Goal: Transaction & Acquisition: Purchase product/service

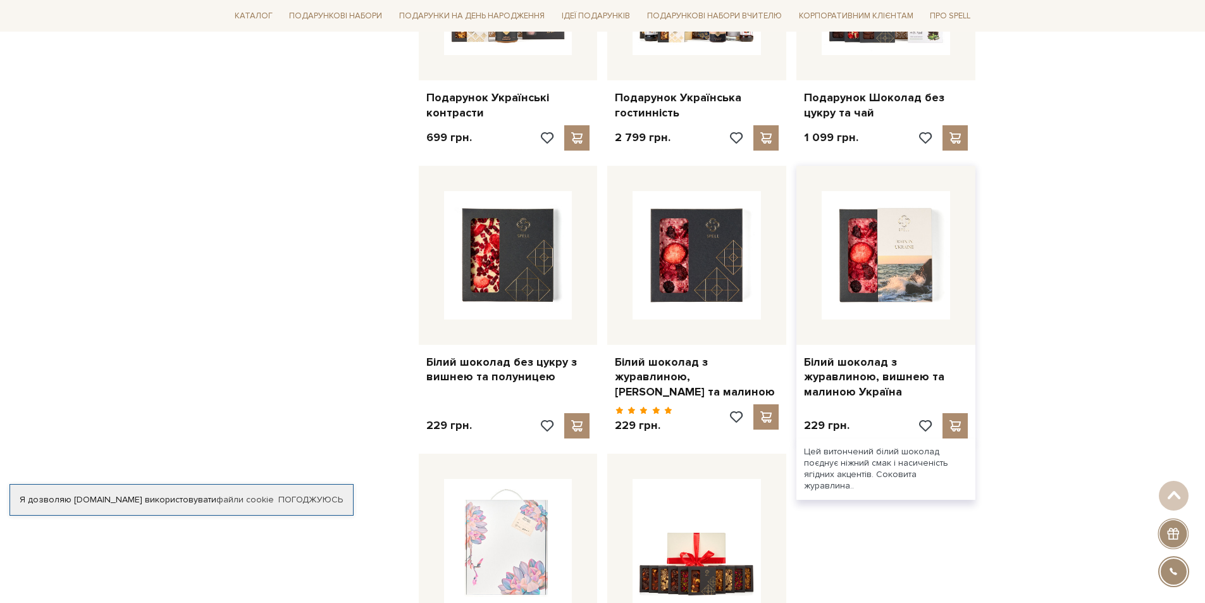
scroll to position [1265, 0]
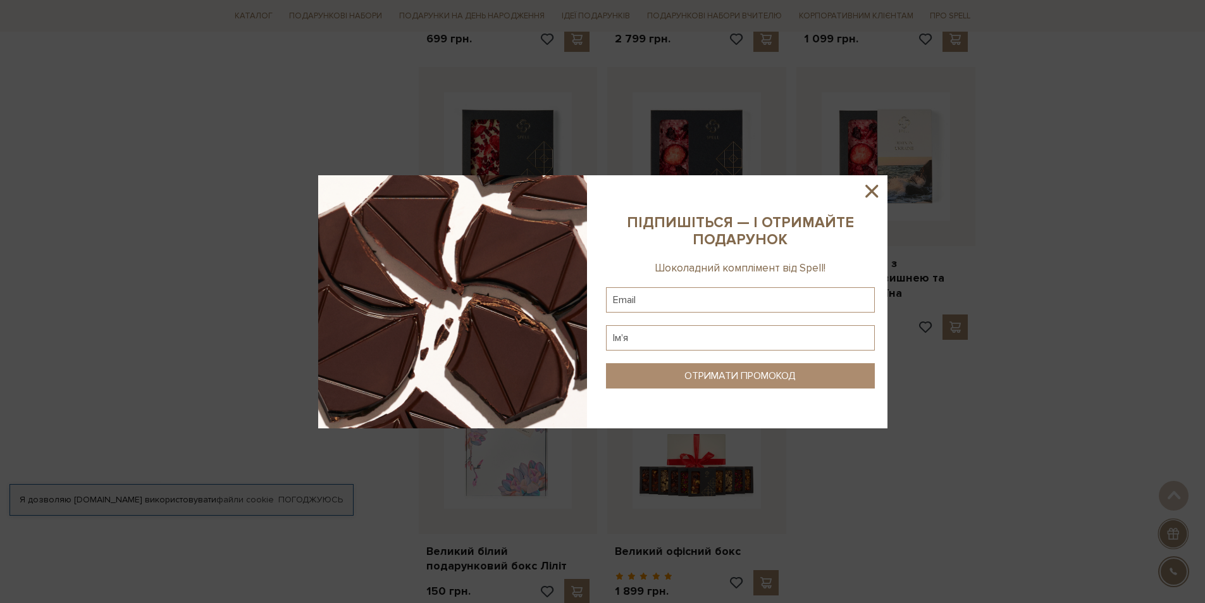
click at [874, 192] on icon at bounding box center [871, 191] width 13 height 13
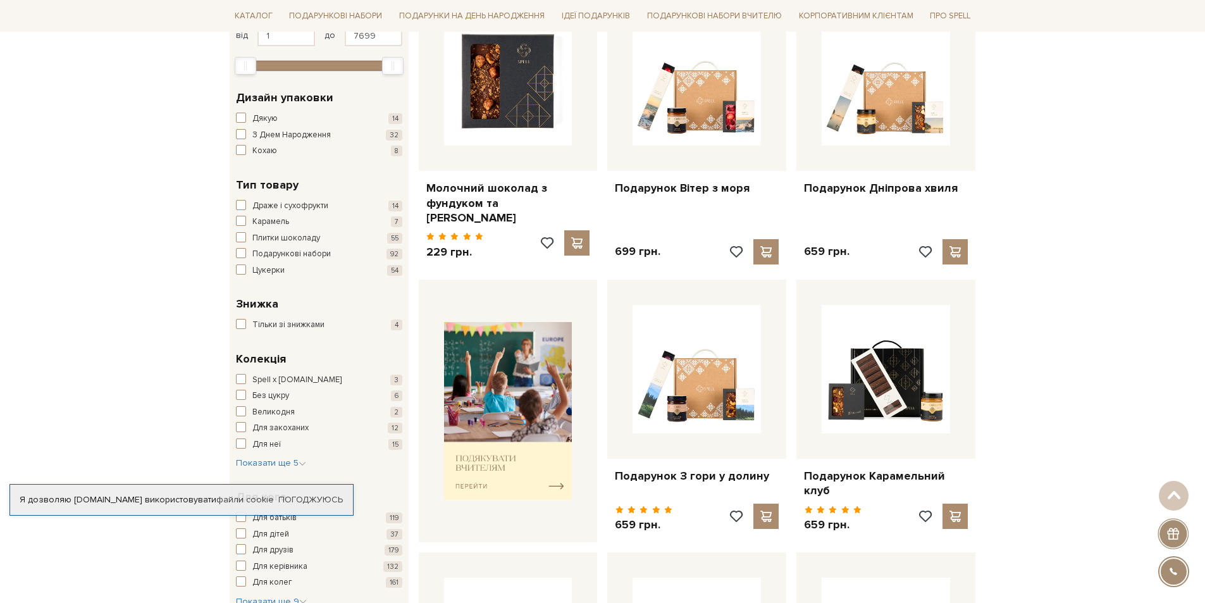
scroll to position [63, 0]
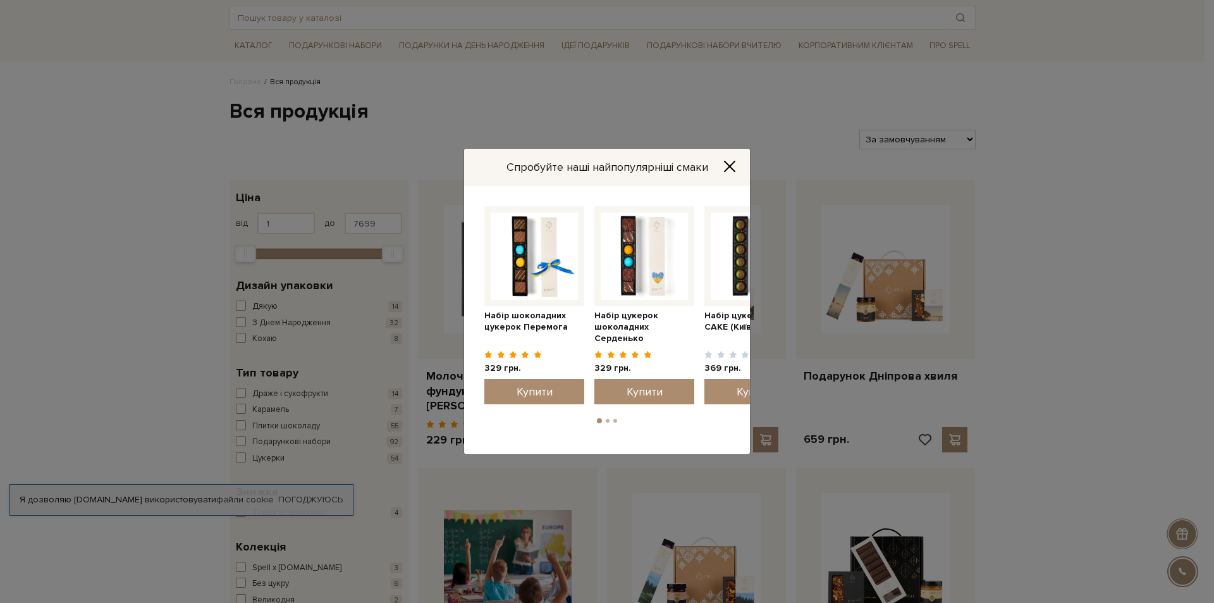
click at [729, 167] on icon "Close" at bounding box center [730, 166] width 10 height 10
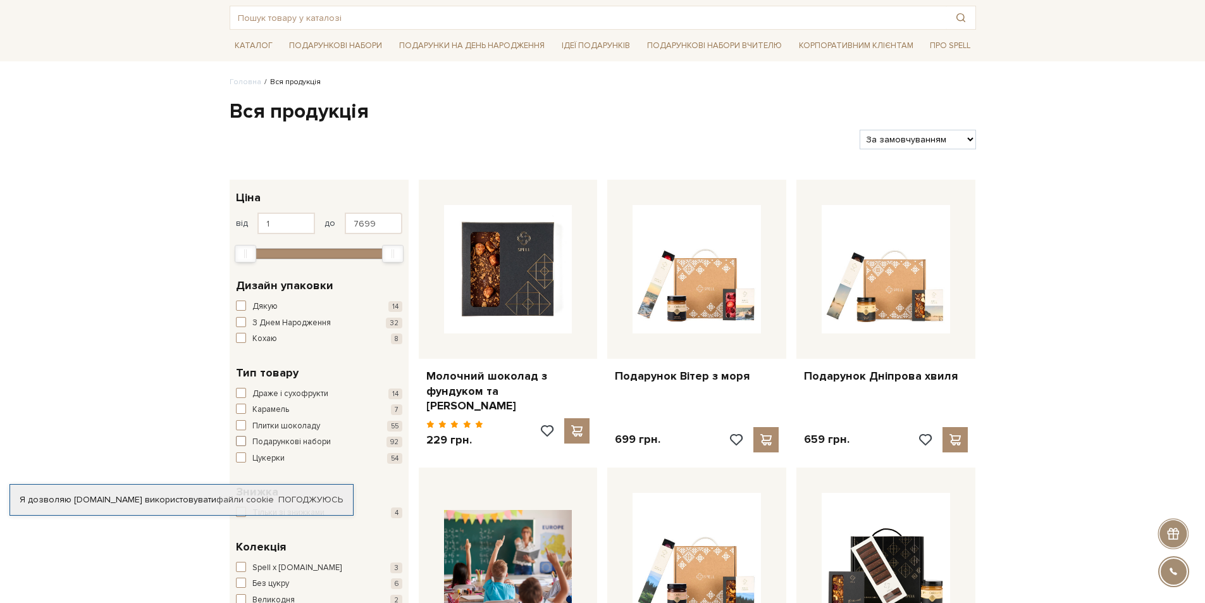
click at [316, 442] on span "Подарункові набори" at bounding box center [291, 442] width 78 height 13
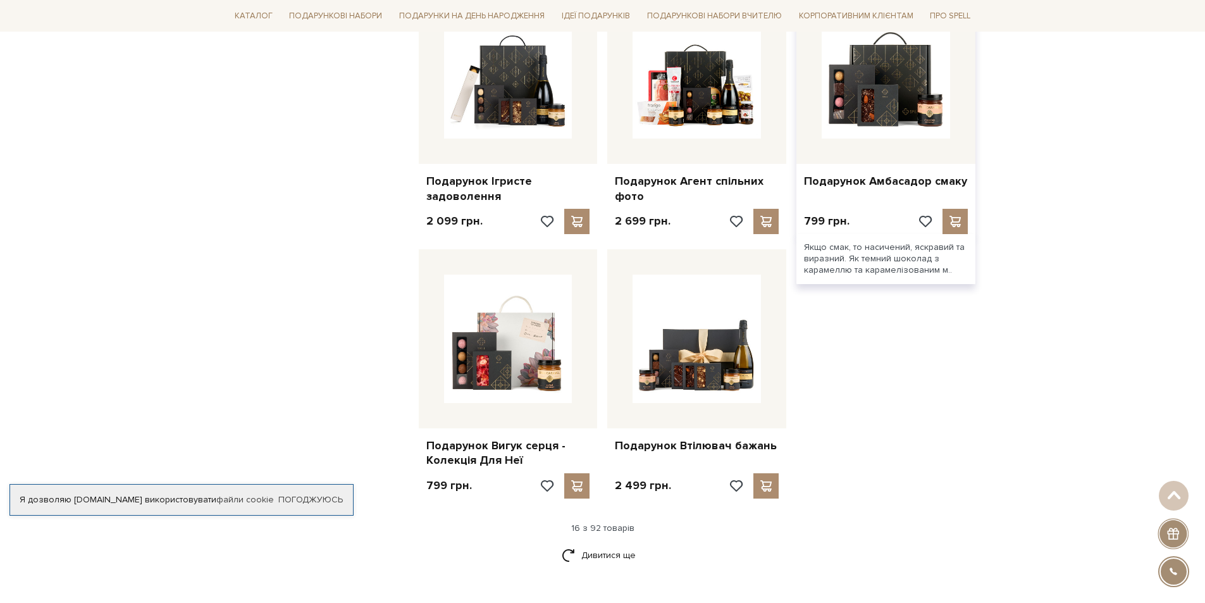
scroll to position [1455, 0]
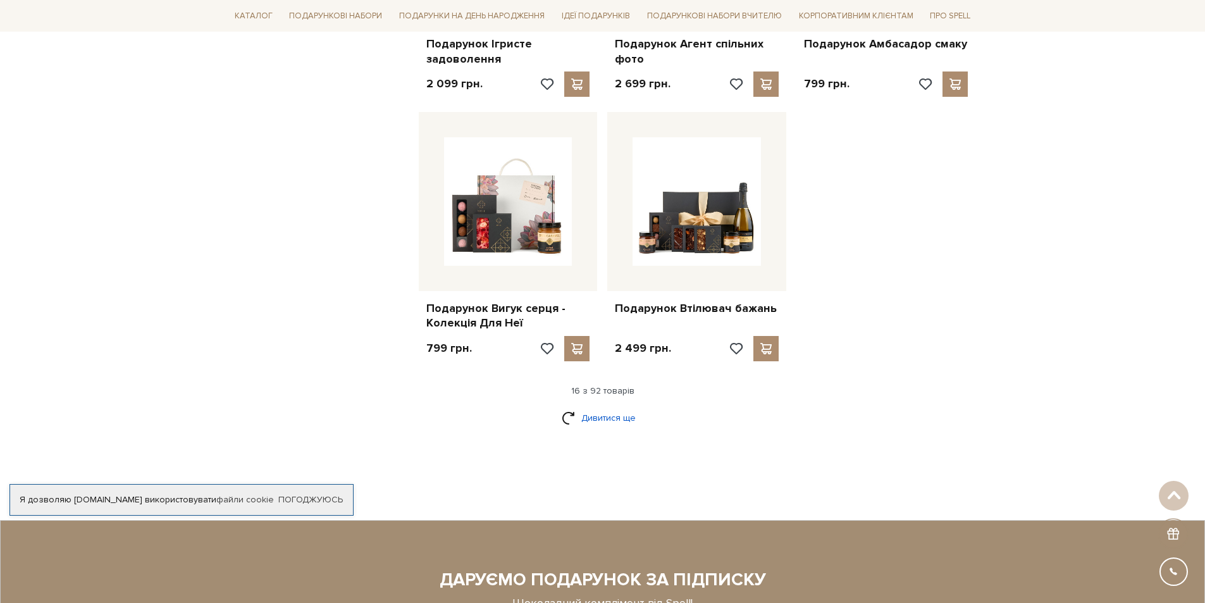
click at [614, 407] on link "Дивитися ще" at bounding box center [603, 418] width 82 height 22
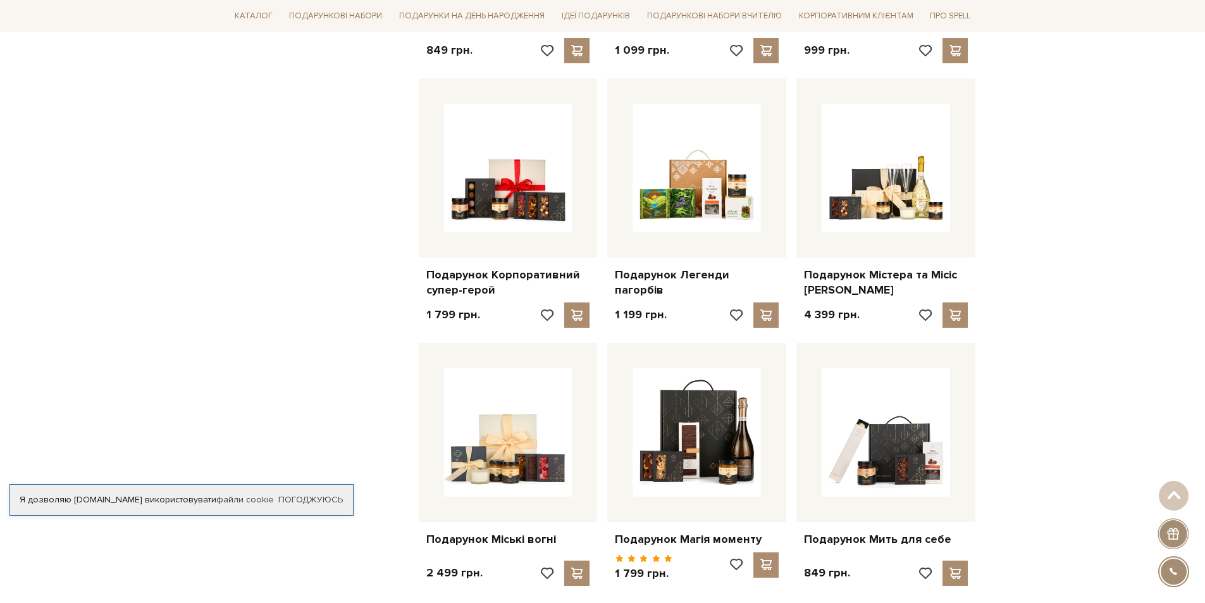
scroll to position [2593, 0]
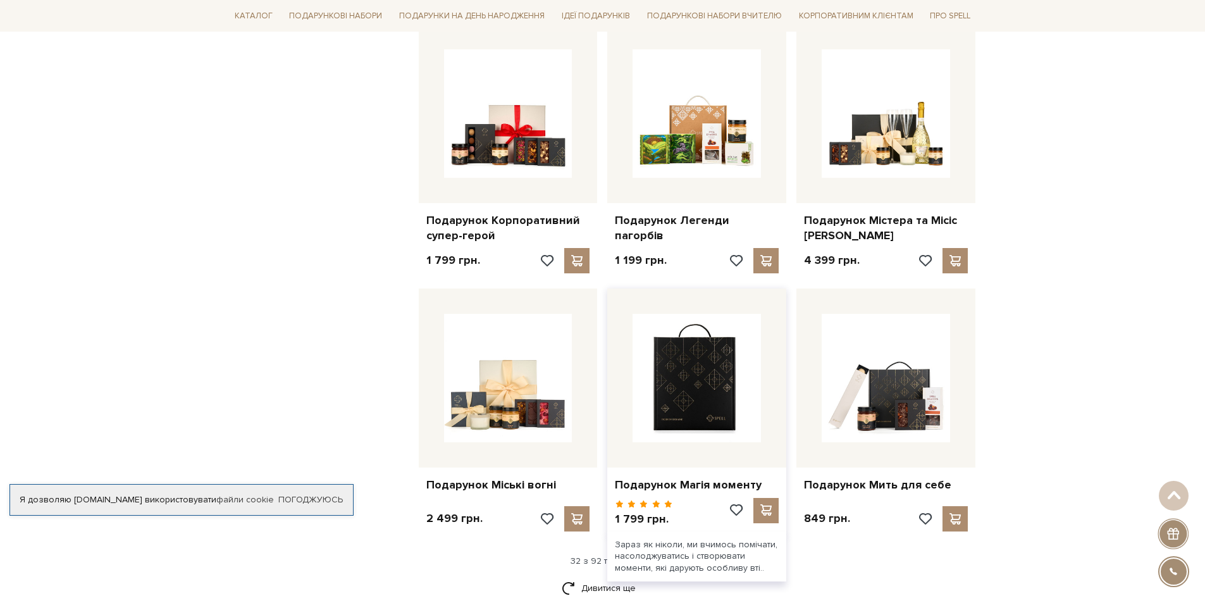
click at [655, 355] on img at bounding box center [697, 378] width 128 height 128
